Goal: Transaction & Acquisition: Purchase product/service

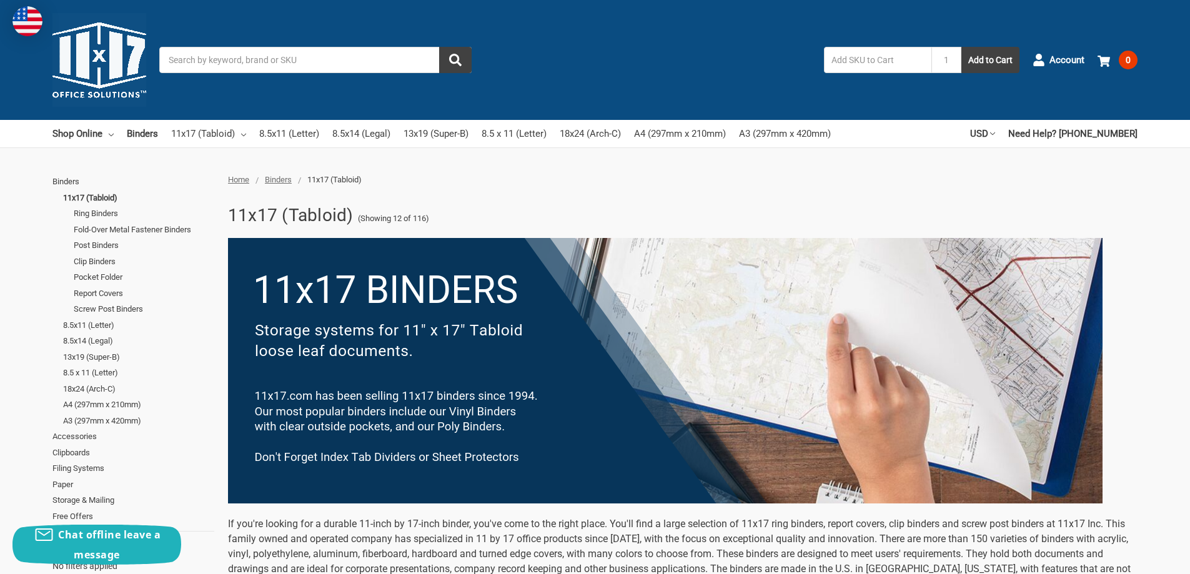
scroll to position [680, 0]
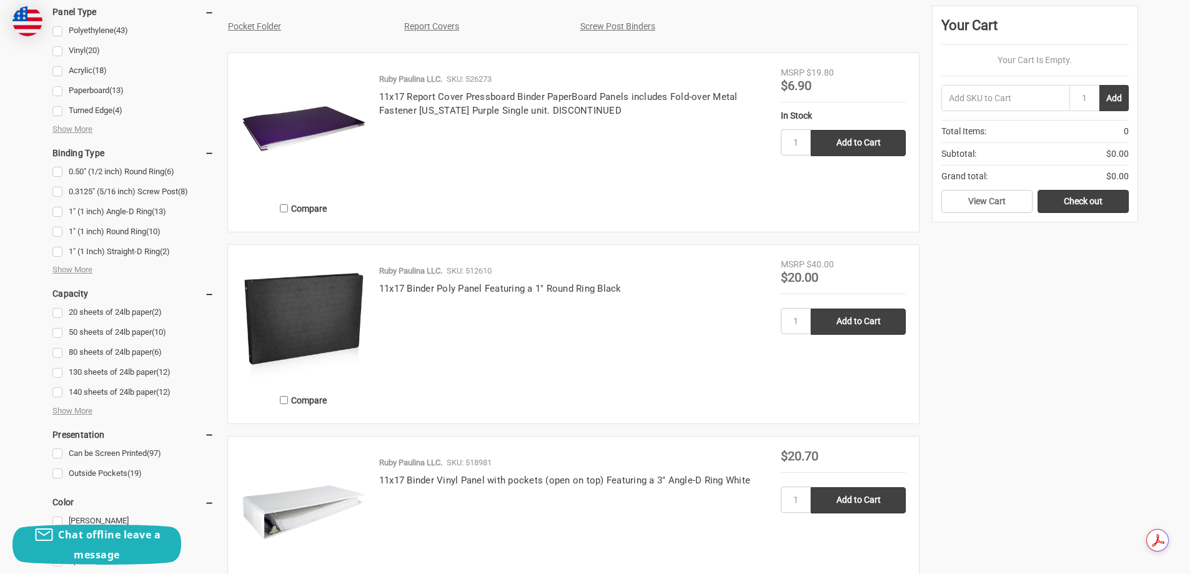
click at [276, 311] on img at bounding box center [303, 320] width 125 height 125
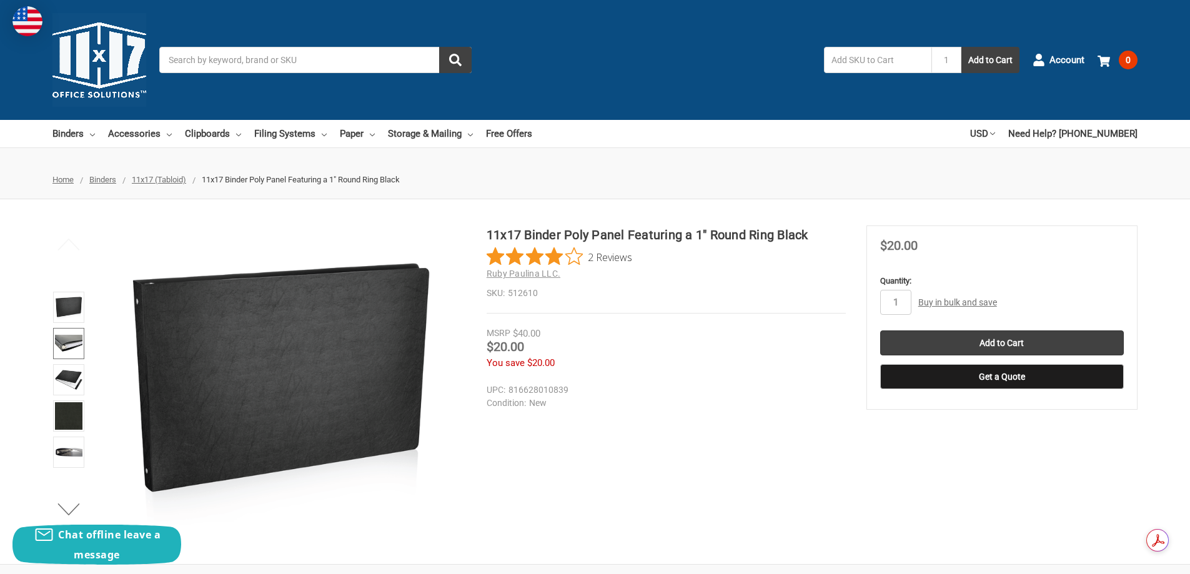
click at [68, 329] on link at bounding box center [68, 343] width 31 height 31
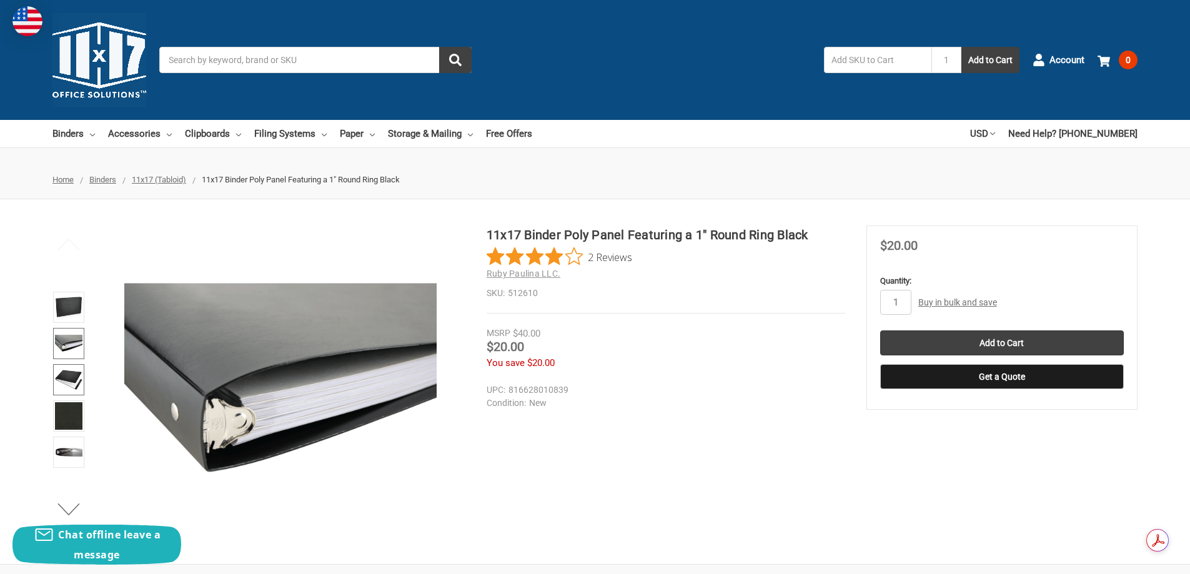
click at [71, 364] on link at bounding box center [68, 379] width 31 height 31
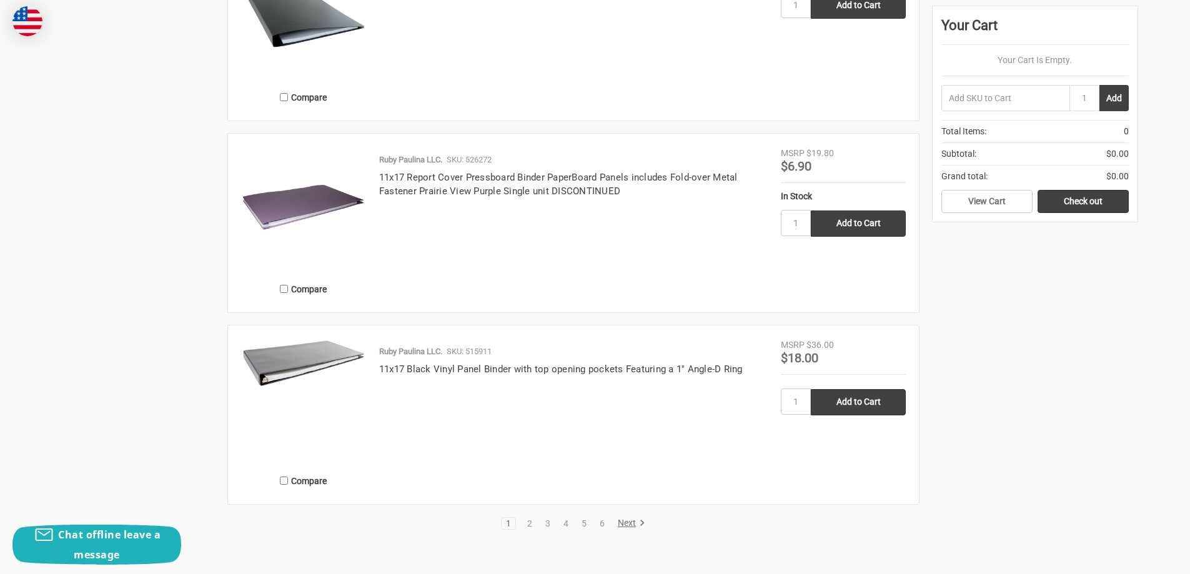
scroll to position [2606, 0]
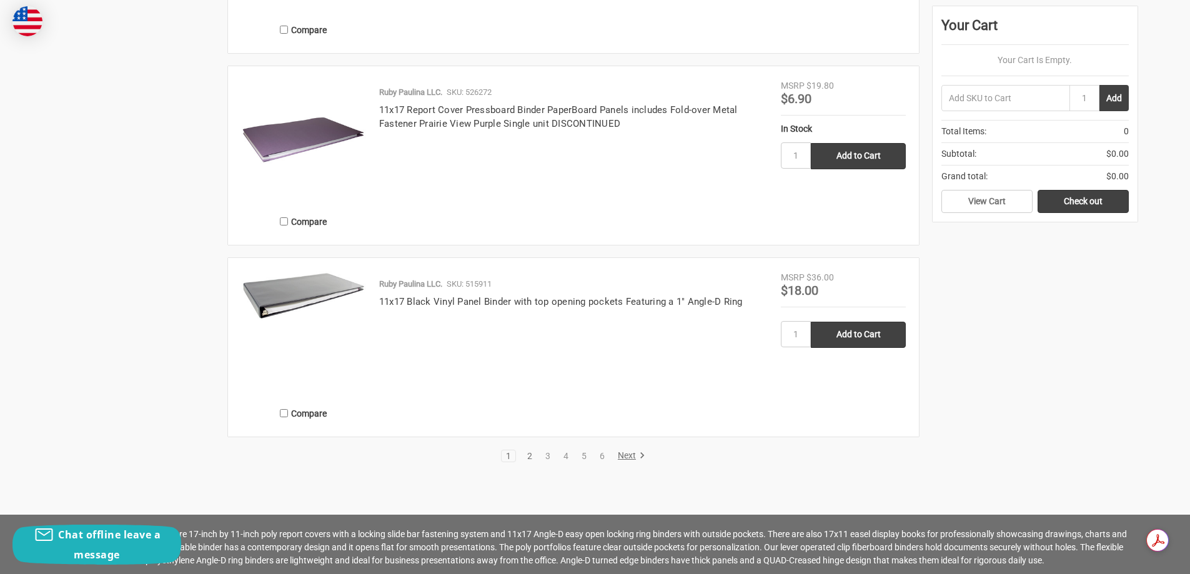
click at [528, 455] on link "2" at bounding box center [530, 456] width 14 height 9
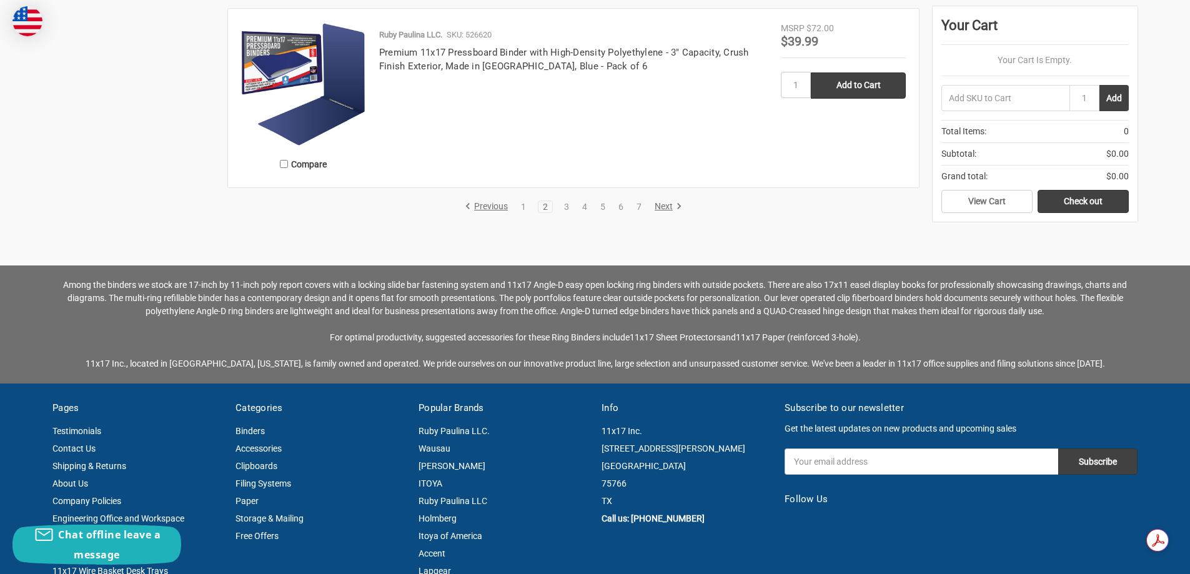
scroll to position [2776, 0]
click at [567, 209] on link "3" at bounding box center [567, 206] width 14 height 9
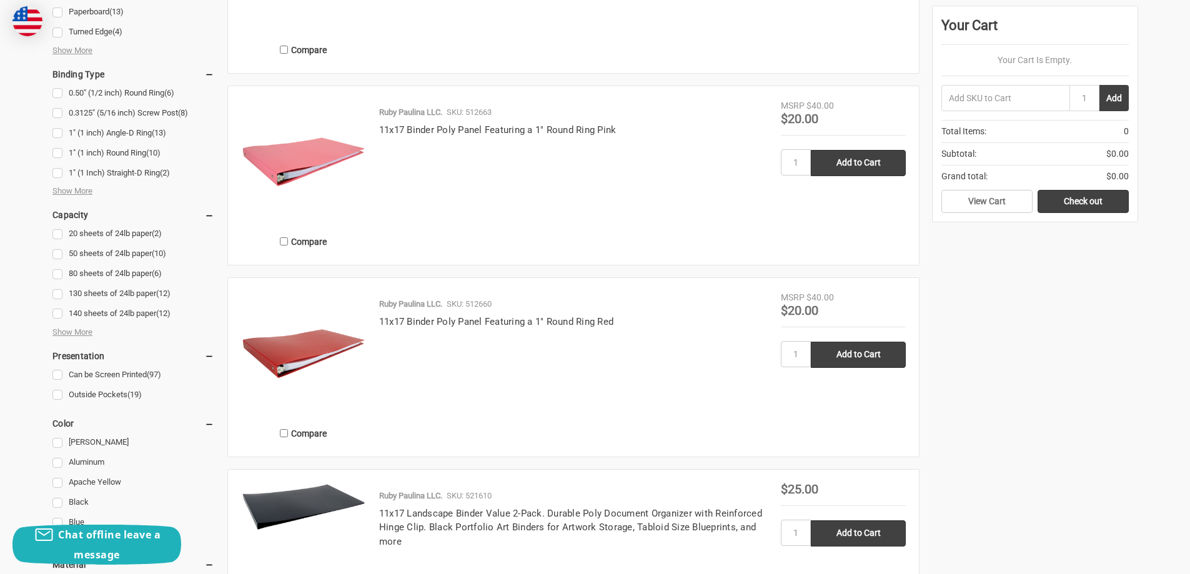
scroll to position [780, 0]
click at [82, 187] on span "Show More" at bounding box center [72, 190] width 40 height 12
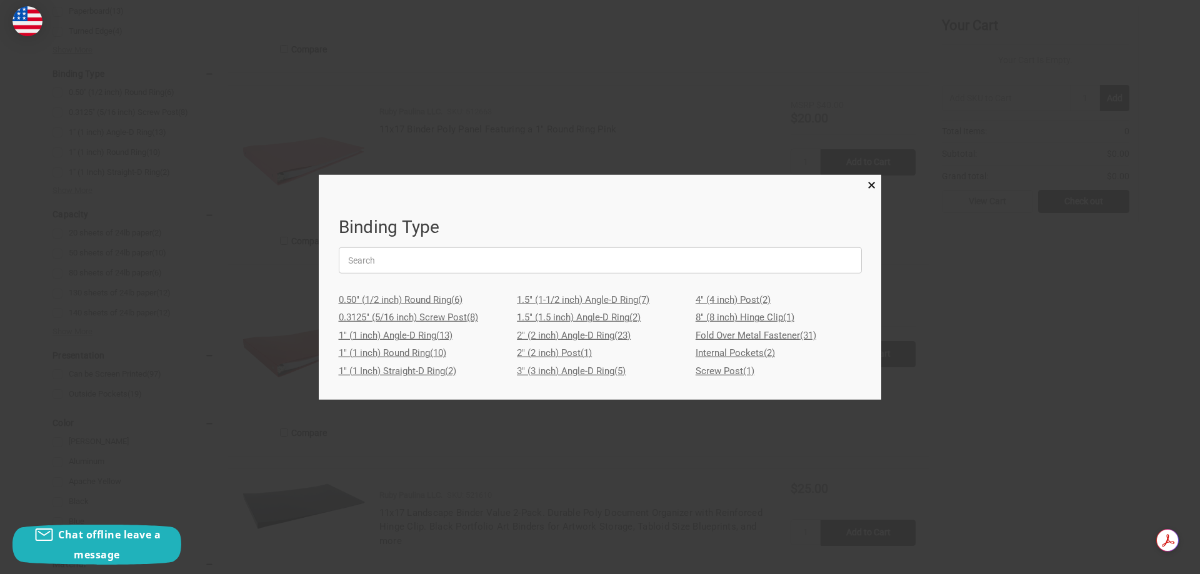
click at [708, 350] on link "Internal Pockets (2)" at bounding box center [778, 353] width 166 height 18
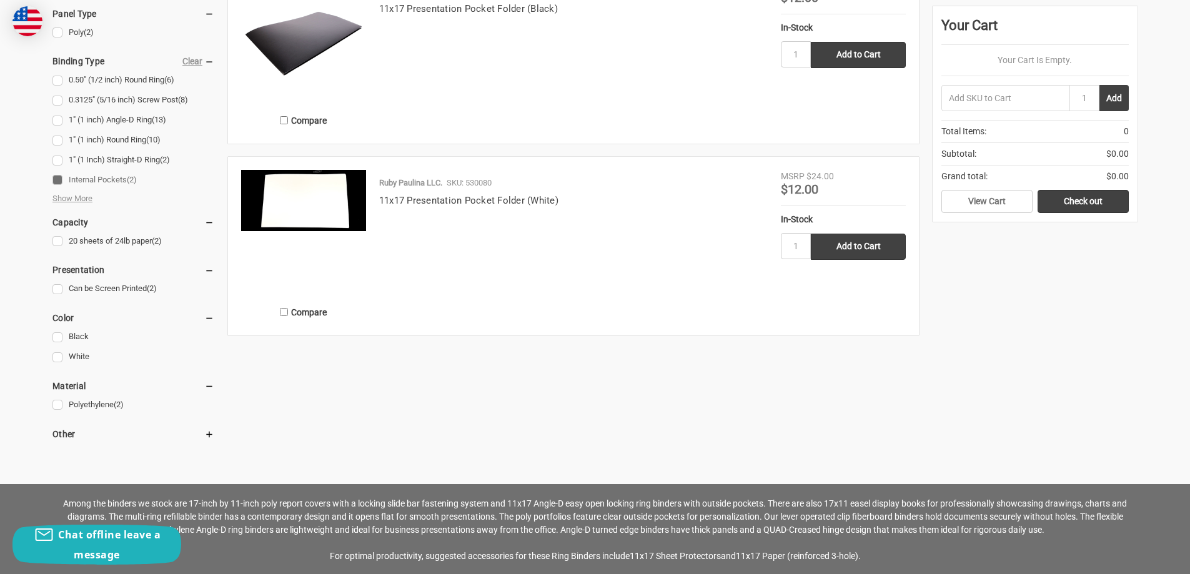
scroll to position [710, 0]
click at [58, 180] on link "Internal Pockets (2)" at bounding box center [133, 179] width 162 height 17
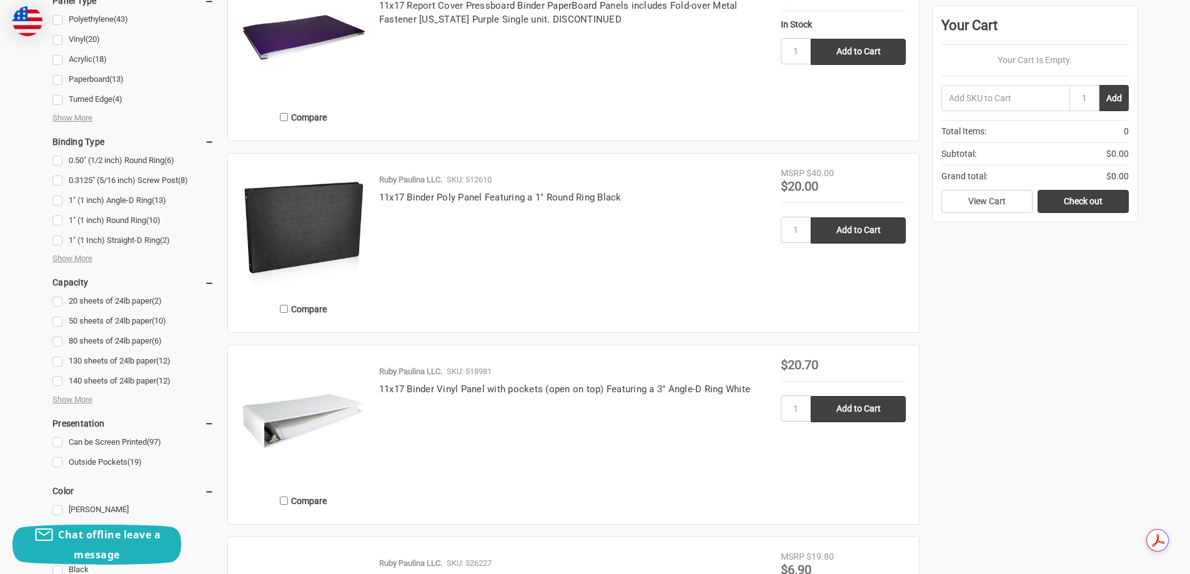
scroll to position [716, 0]
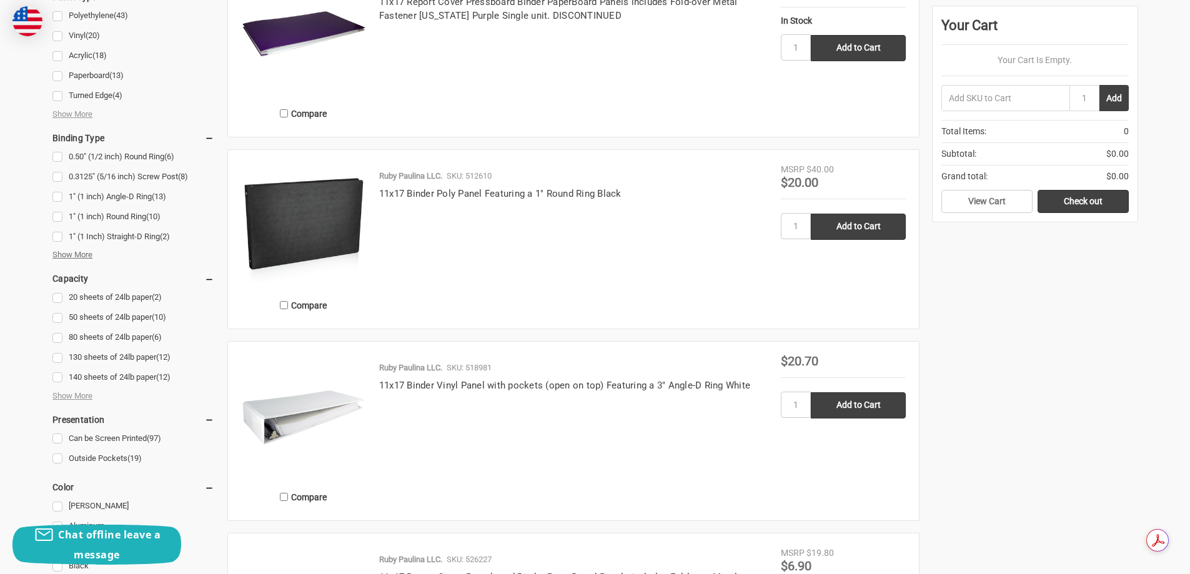
click at [69, 255] on span "Show More" at bounding box center [72, 255] width 40 height 12
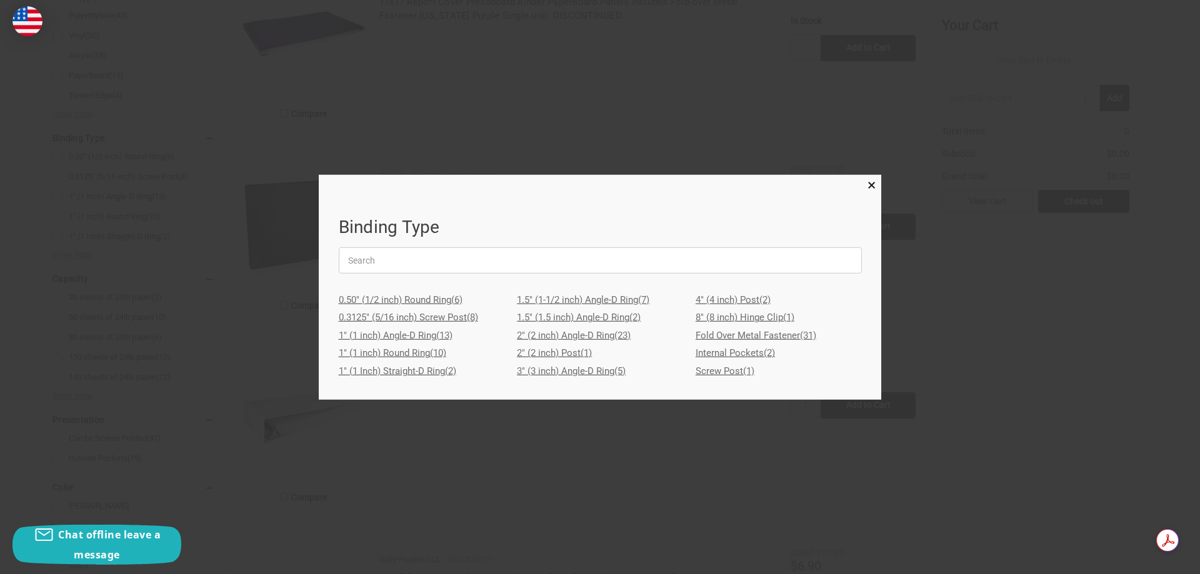
click at [554, 333] on link "2" (2 inch) Angle-D Ring (23)" at bounding box center [600, 336] width 166 height 18
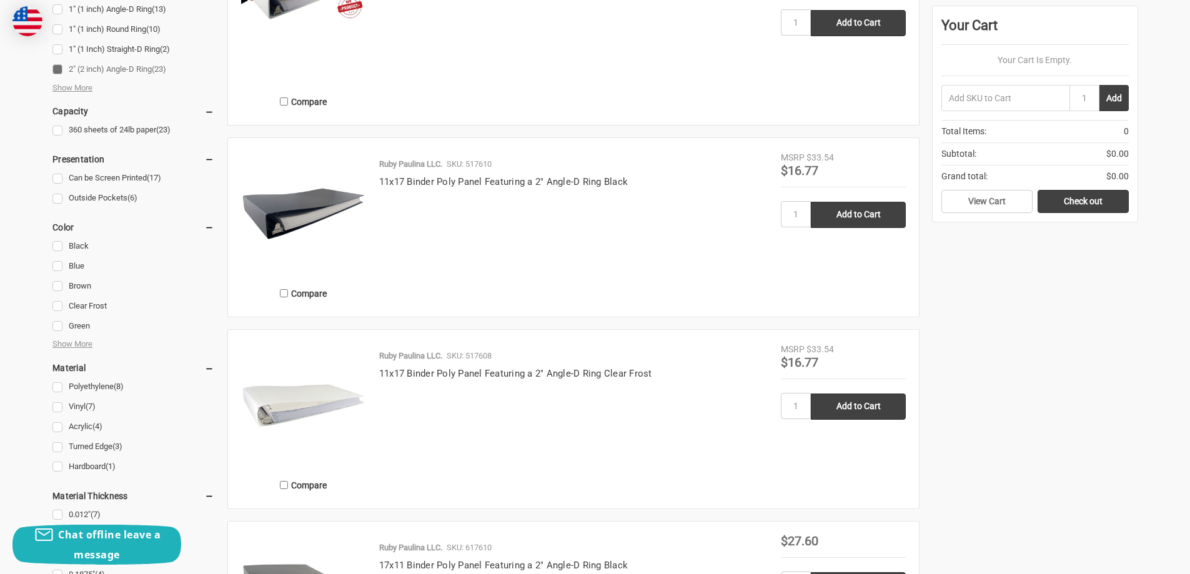
scroll to position [920, 0]
click at [308, 228] on img at bounding box center [303, 213] width 125 height 125
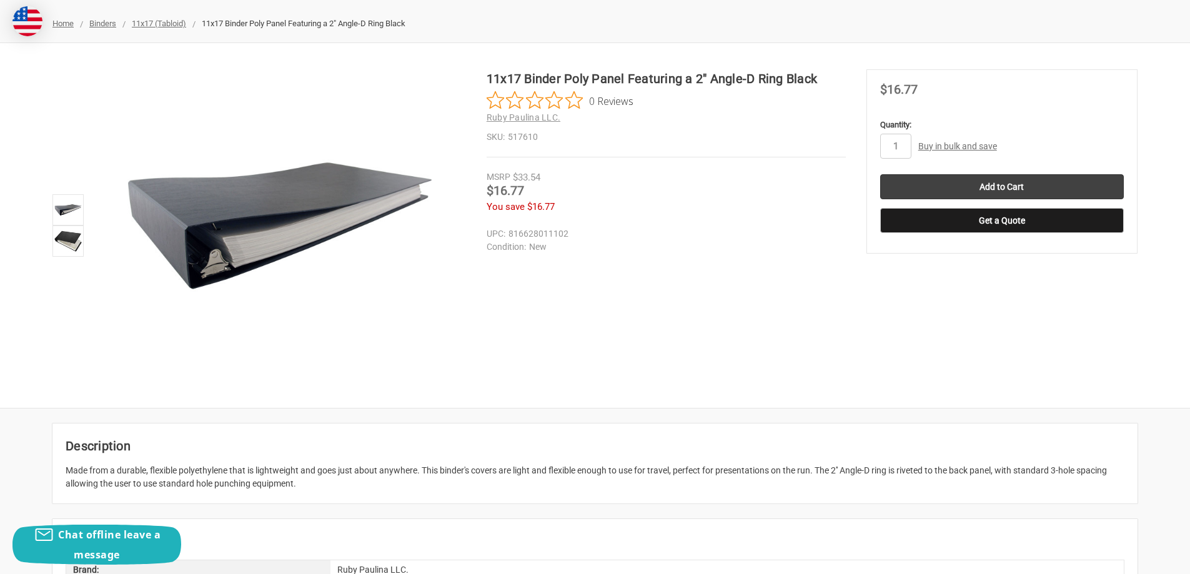
scroll to position [158, 0]
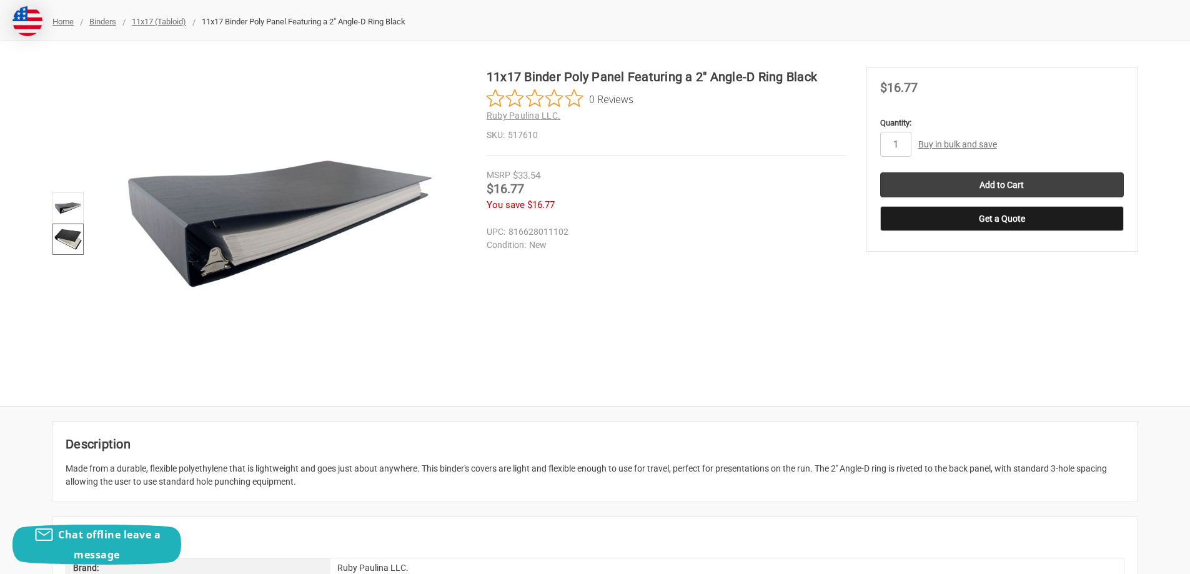
click at [75, 244] on img at bounding box center [67, 239] width 27 height 27
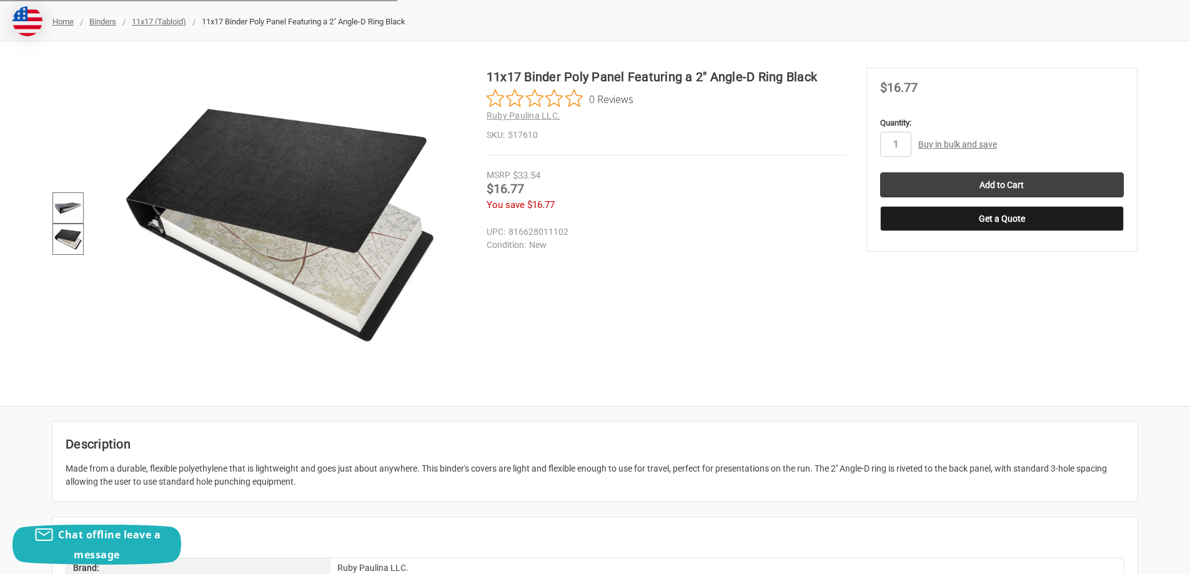
click at [66, 212] on img at bounding box center [67, 207] width 27 height 27
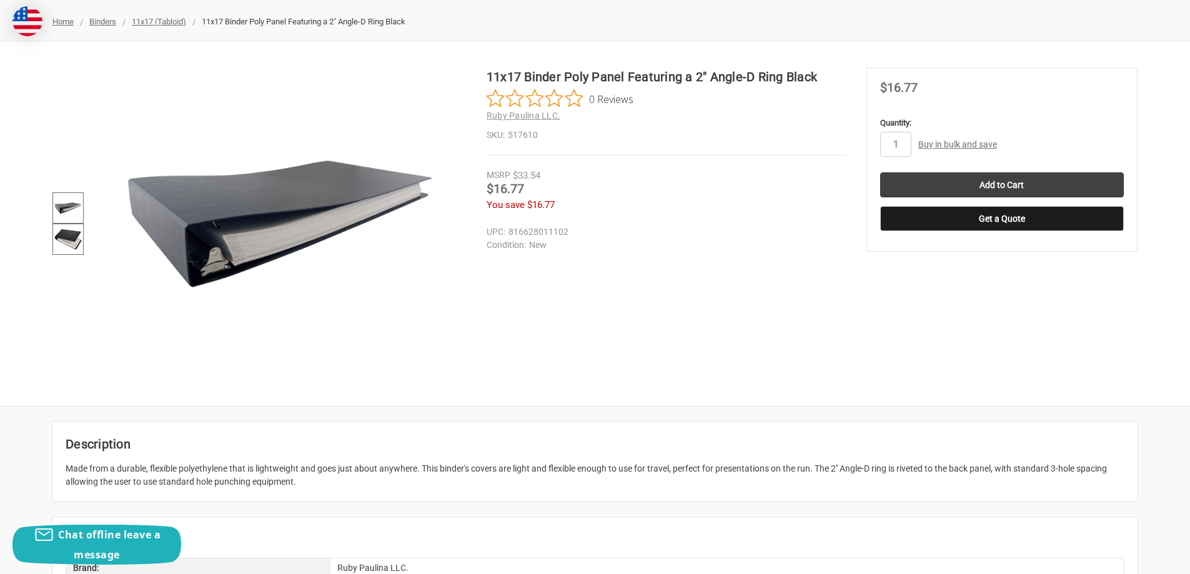
click at [64, 235] on img at bounding box center [67, 239] width 27 height 27
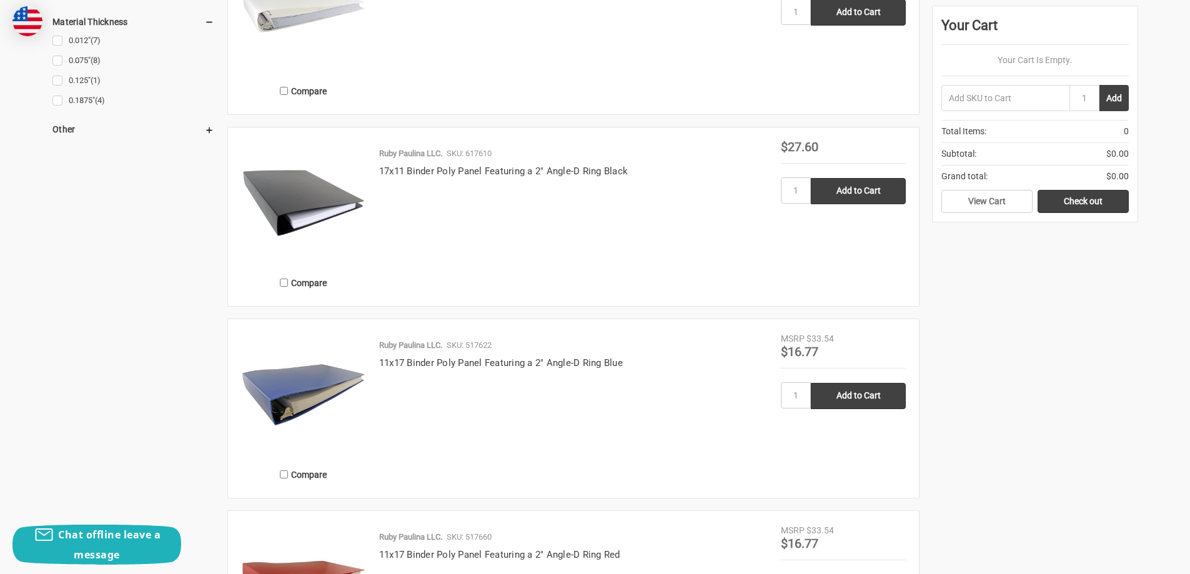
scroll to position [1395, 0]
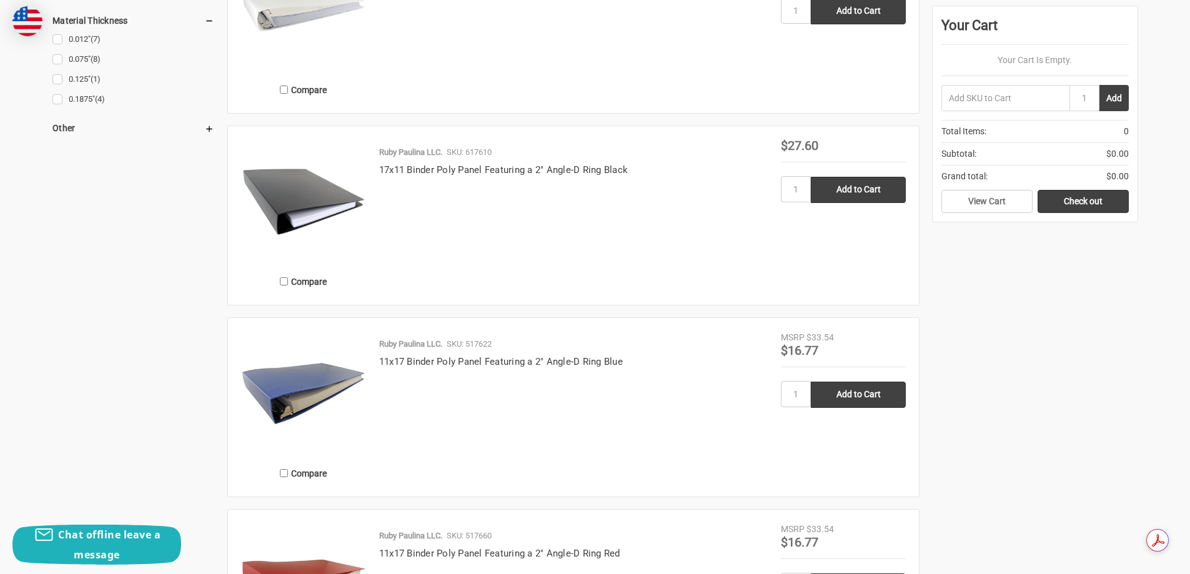
click at [307, 390] on img at bounding box center [303, 393] width 125 height 125
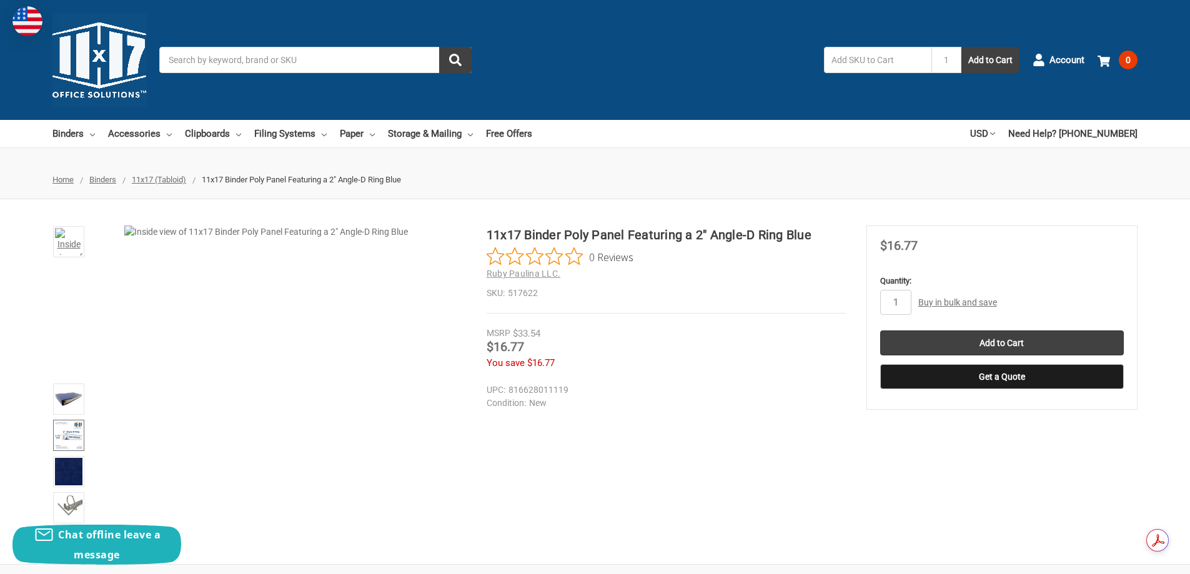
click at [69, 446] on img at bounding box center [68, 435] width 27 height 27
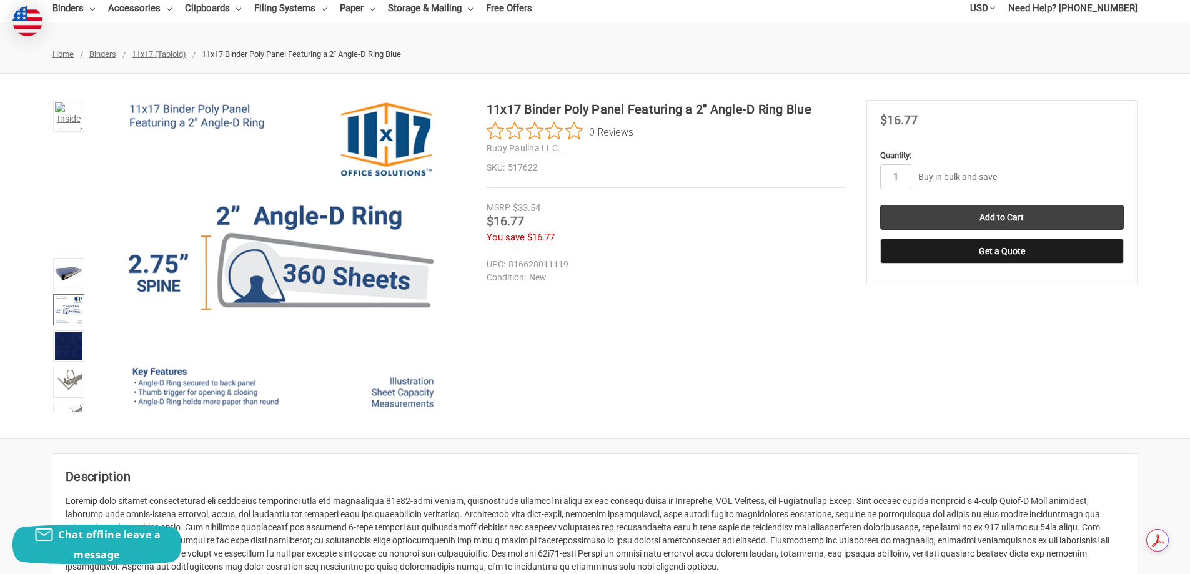
scroll to position [131, 0]
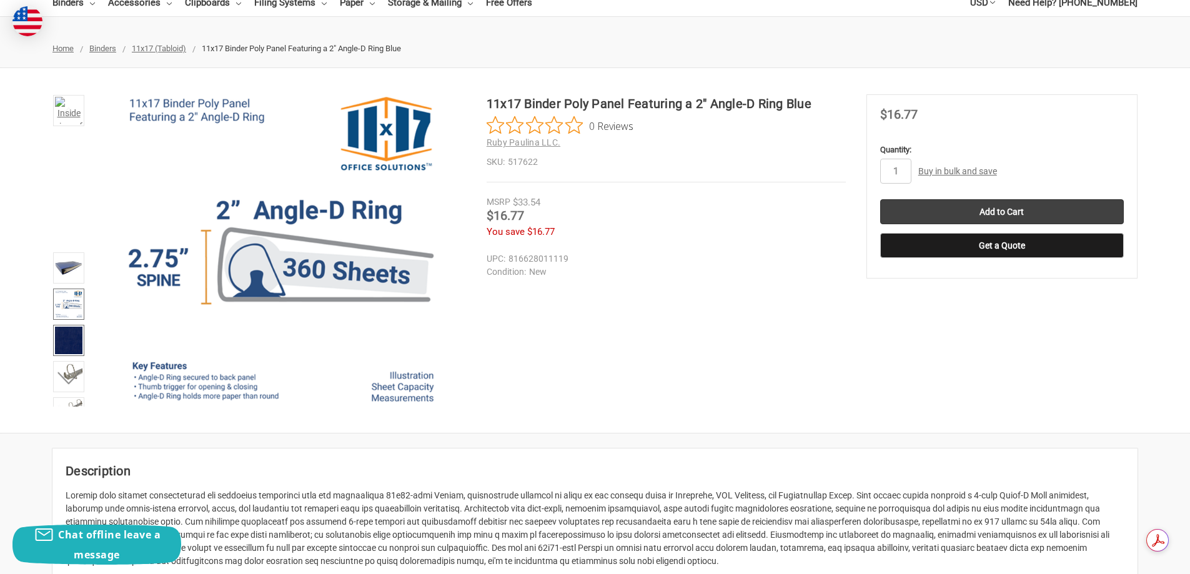
click at [71, 354] on img at bounding box center [68, 340] width 27 height 27
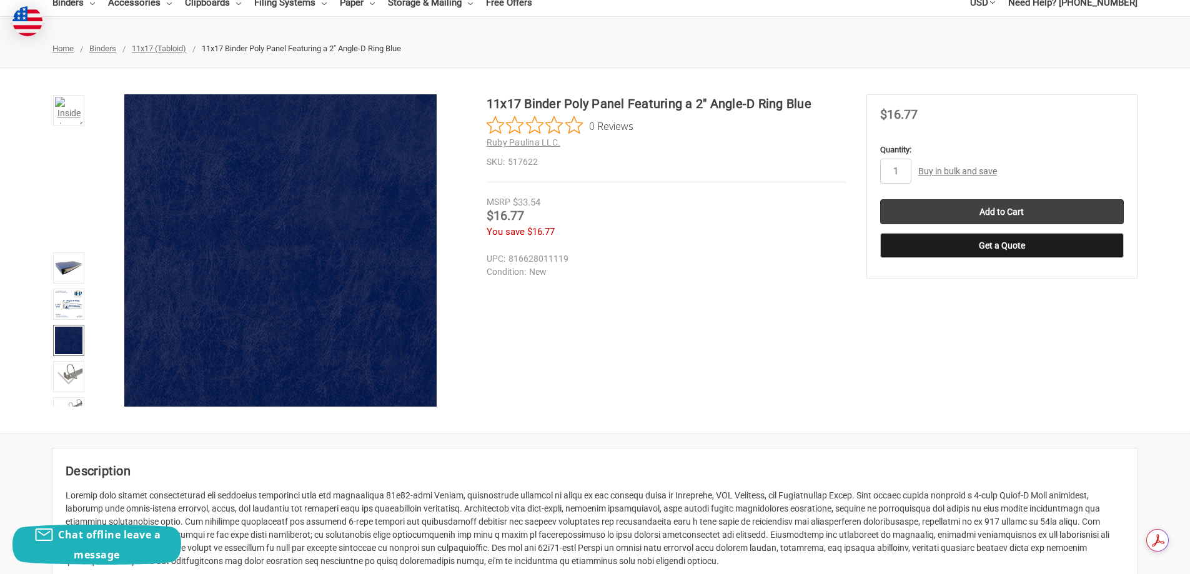
click at [70, 378] on button "Next" at bounding box center [69, 377] width 38 height 25
click at [62, 207] on img at bounding box center [68, 201] width 27 height 19
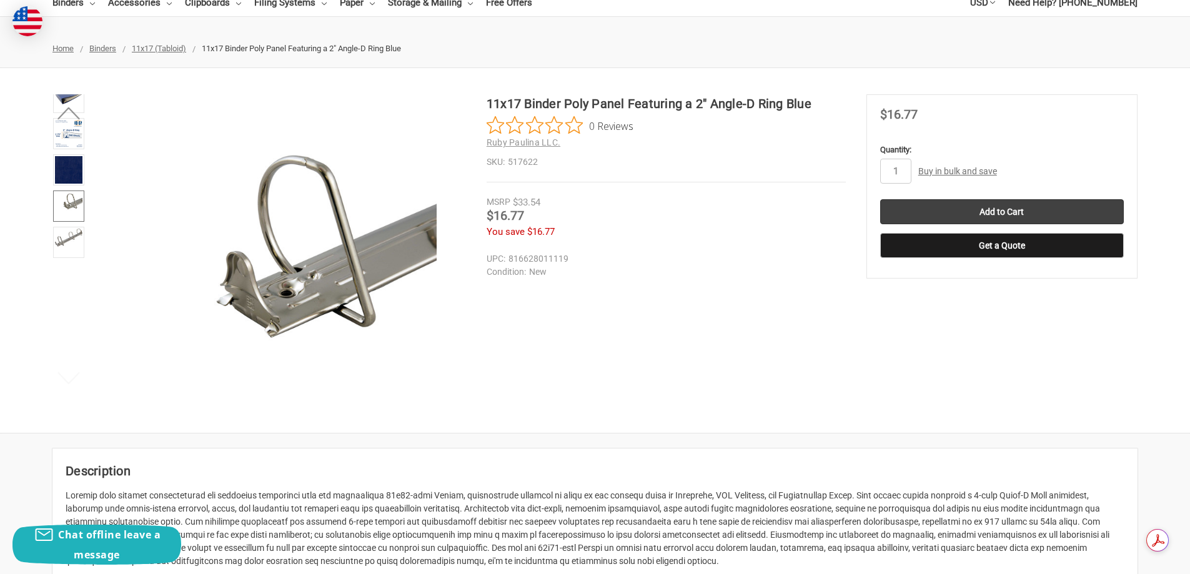
click at [69, 226] on li at bounding box center [68, 208] width 39 height 36
click at [69, 247] on img at bounding box center [68, 238] width 27 height 18
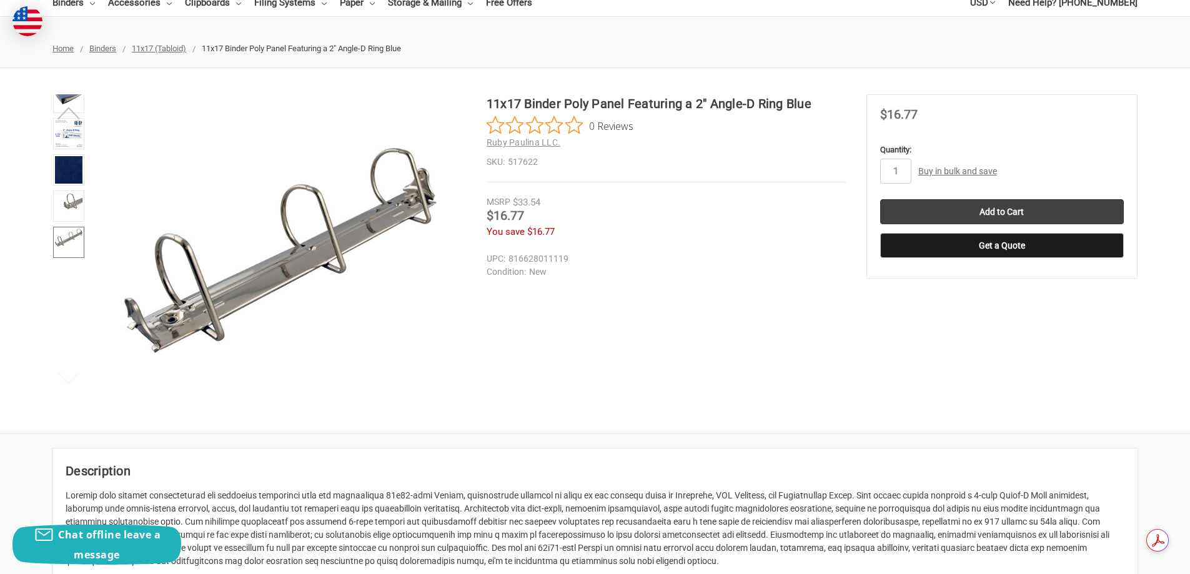
click at [67, 109] on button "Previous" at bounding box center [69, 113] width 38 height 25
click at [68, 276] on img at bounding box center [68, 267] width 27 height 27
